Goal: Information Seeking & Learning: Learn about a topic

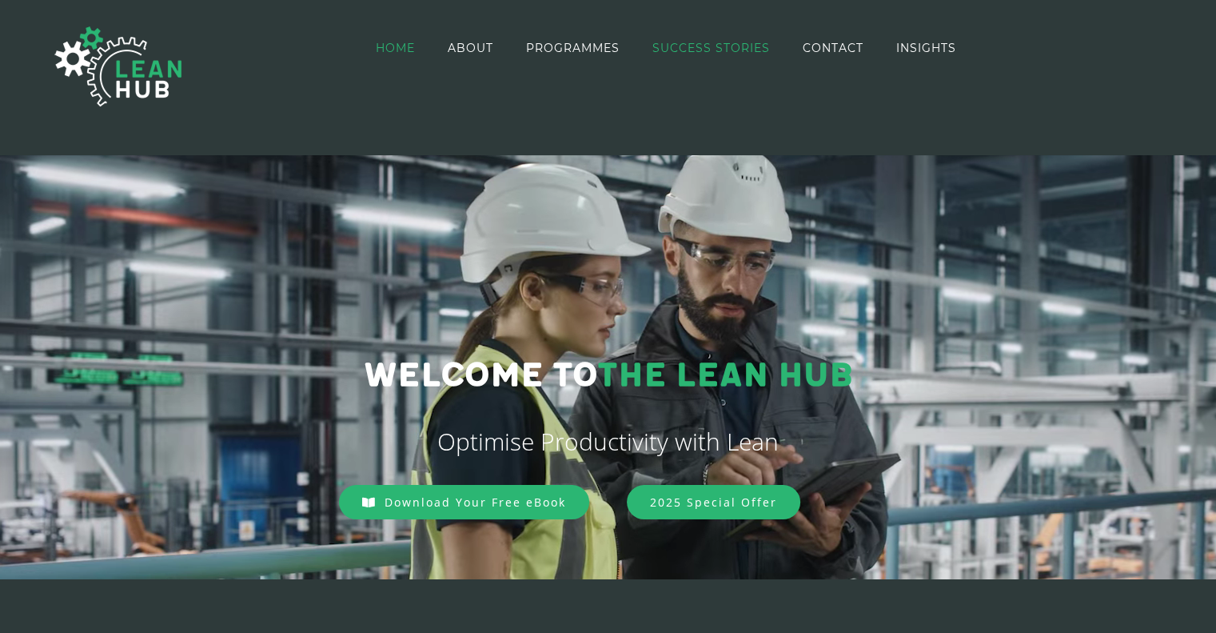
click at [754, 50] on span "SUCCESS STORIES" at bounding box center [712, 47] width 118 height 11
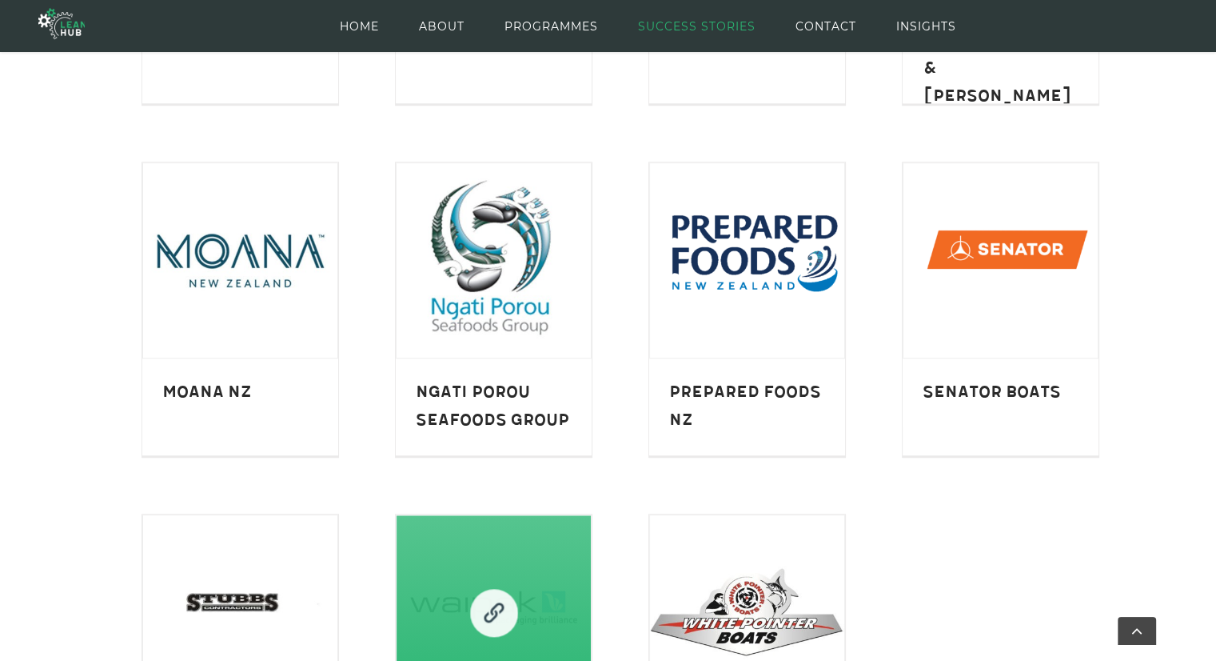
scroll to position [1040, 0]
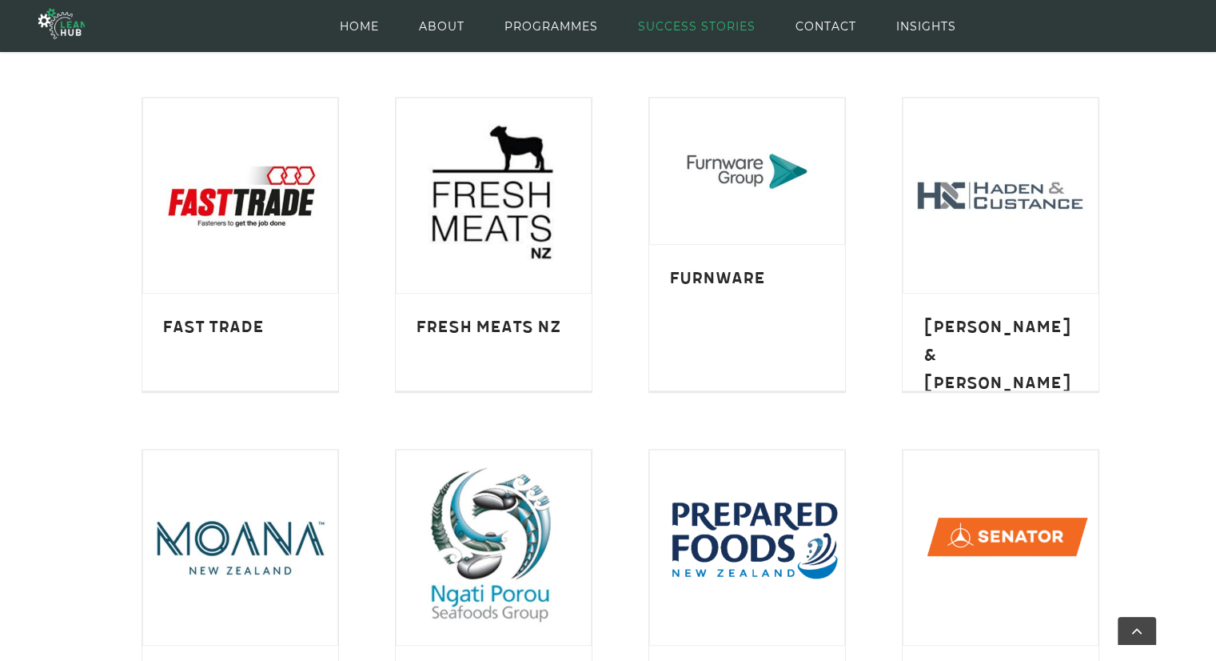
scroll to position [777, 0]
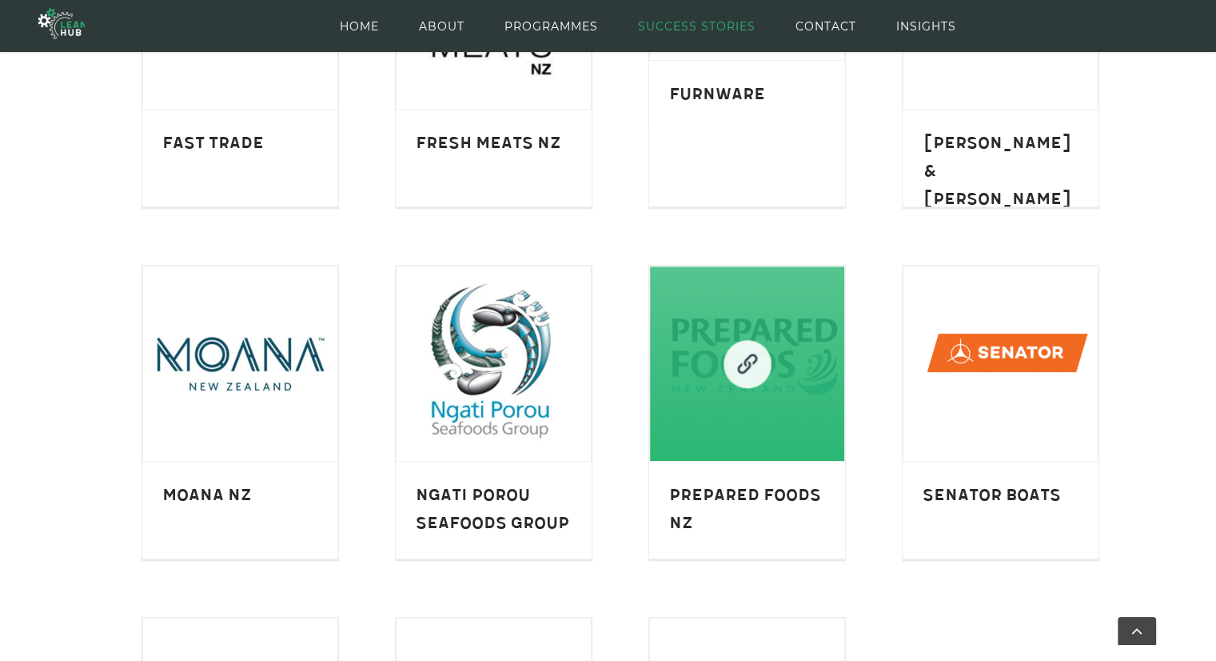
scroll to position [912, 0]
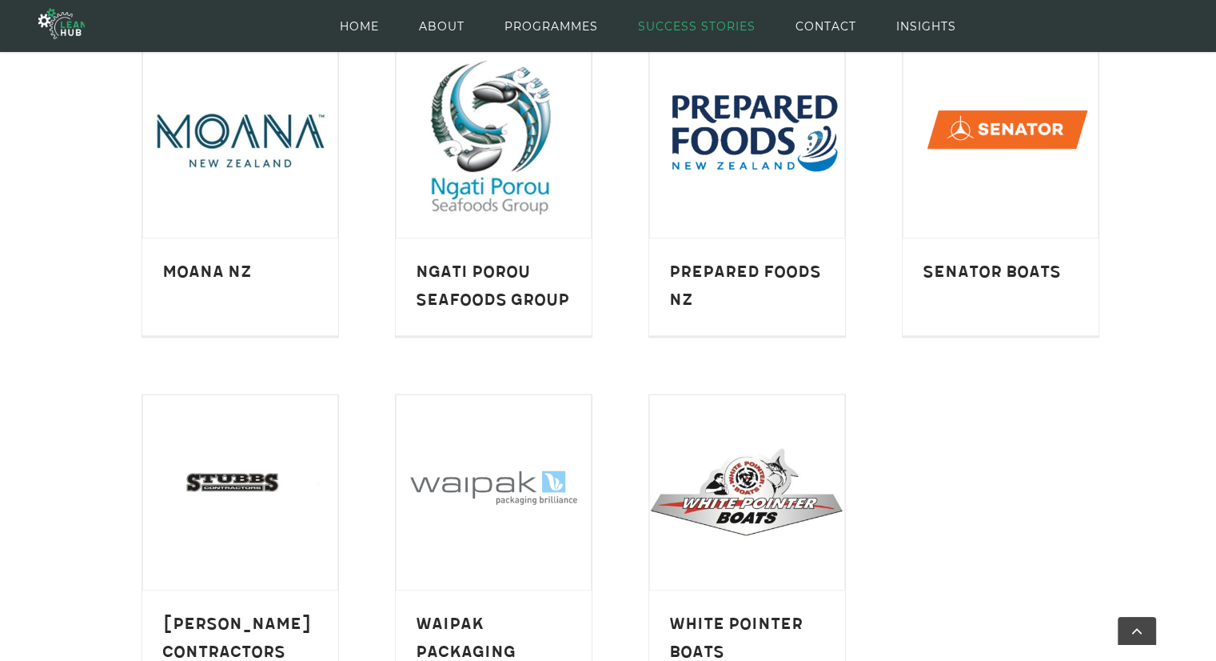
scroll to position [1177, 0]
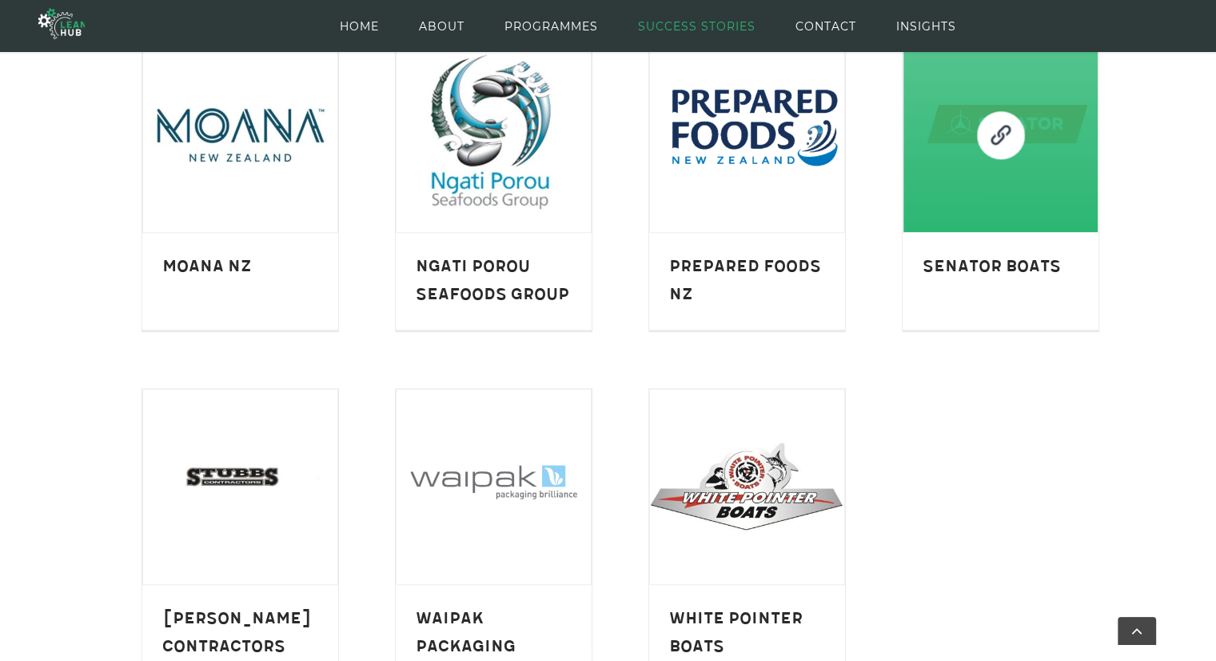
click at [988, 132] on link "Senator Boats" at bounding box center [1001, 135] width 48 height 48
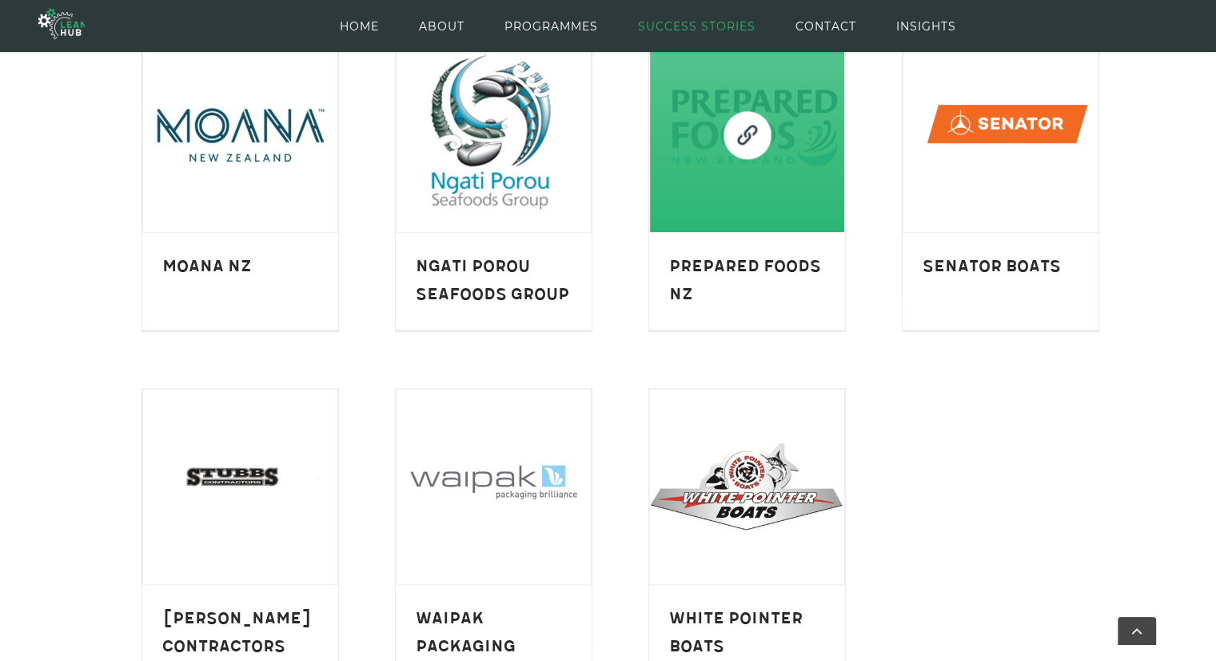
click at [741, 142] on link "Prepared Foods NZ" at bounding box center [748, 135] width 48 height 48
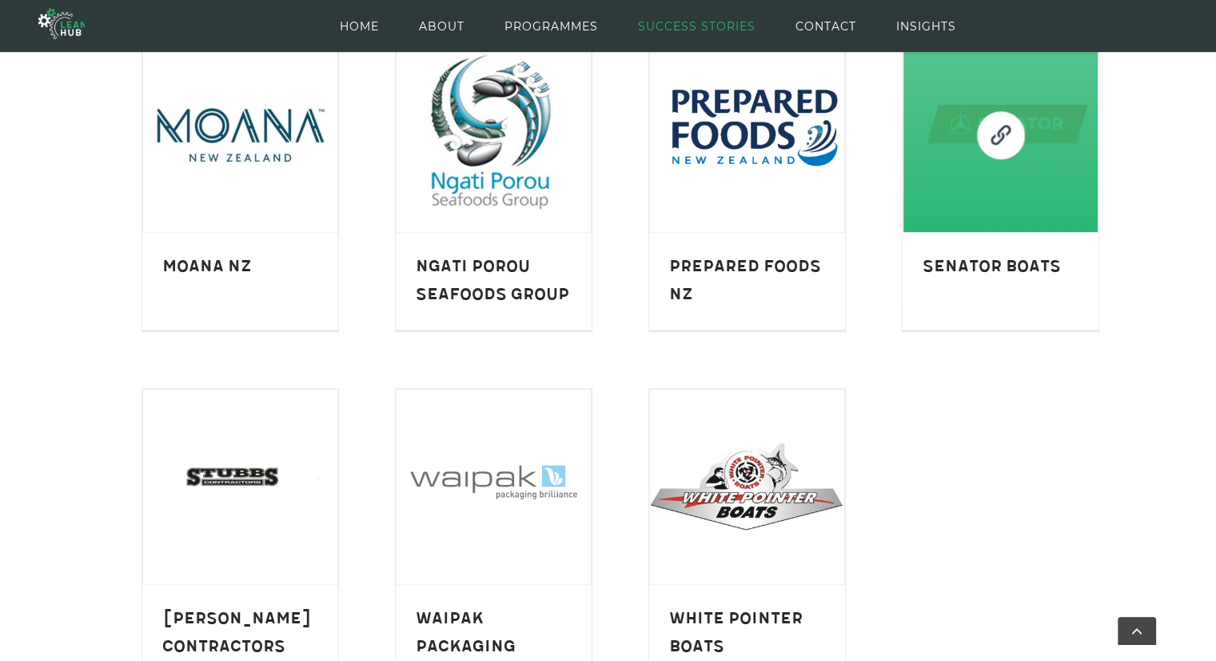
click at [1002, 138] on link "Senator Boats" at bounding box center [1001, 135] width 48 height 48
